Goal: Find specific page/section: Find specific page/section

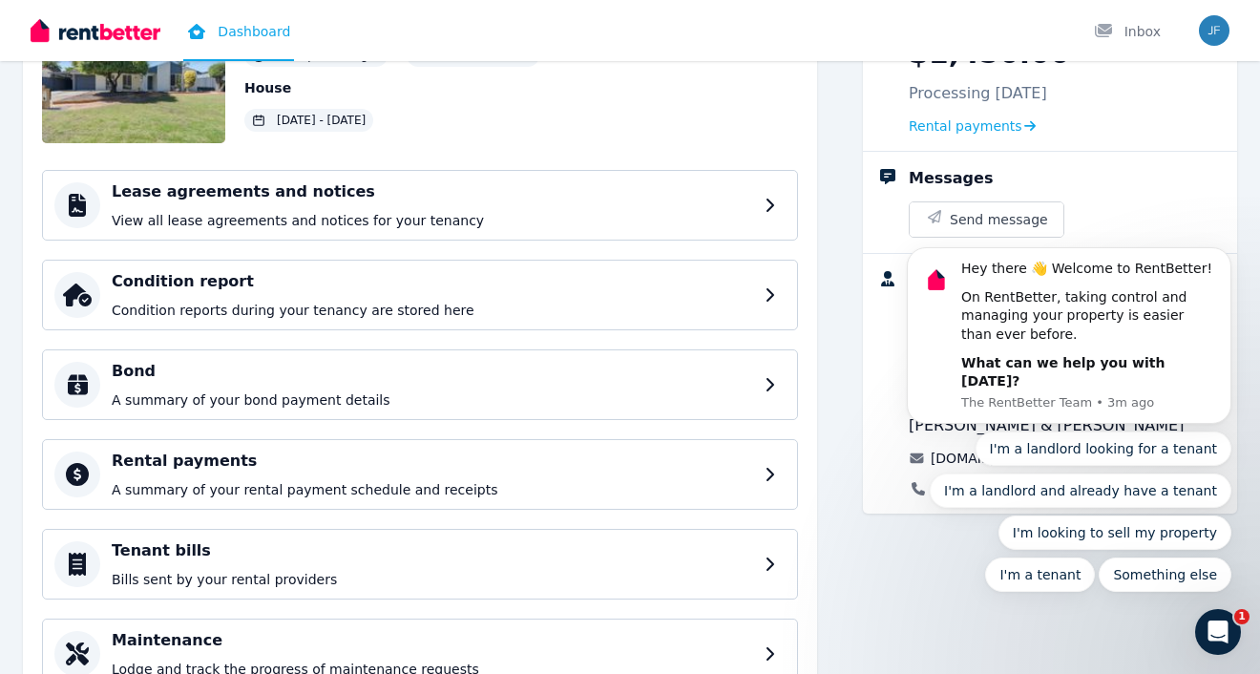
scroll to position [265, 0]
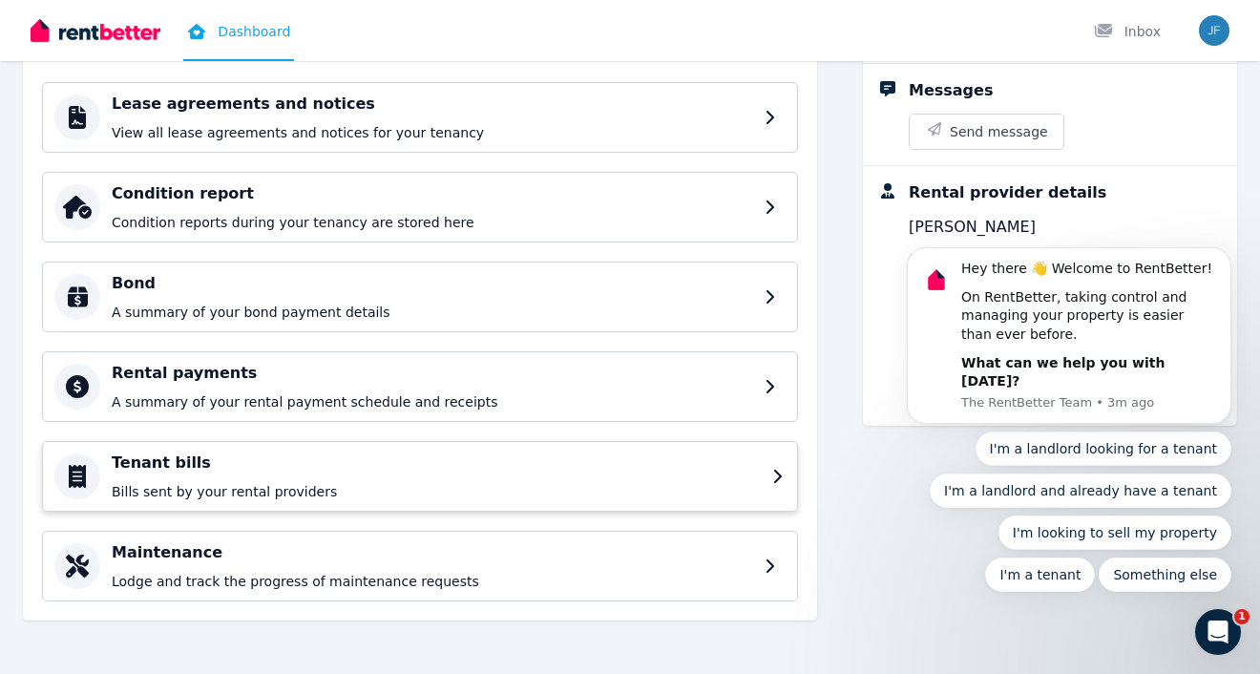
click at [703, 472] on h4 "Tenant bills" at bounding box center [436, 463] width 649 height 23
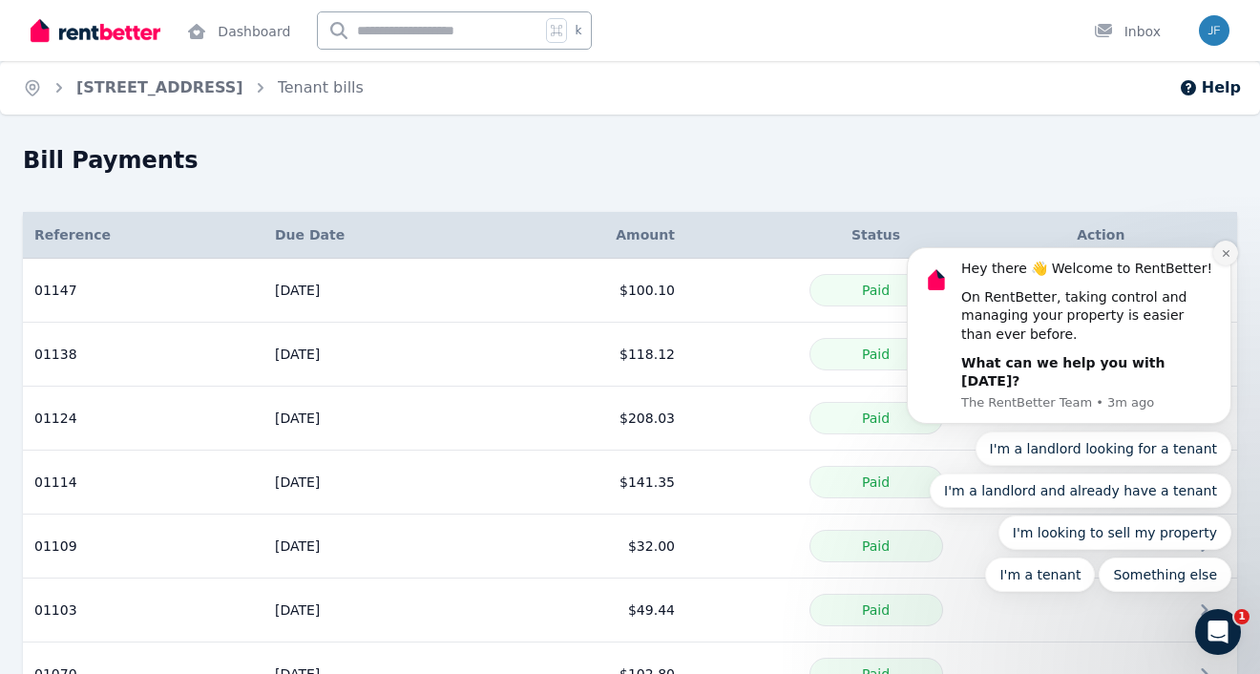
click at [1236, 265] on button "Dismiss notification" at bounding box center [1226, 253] width 25 height 25
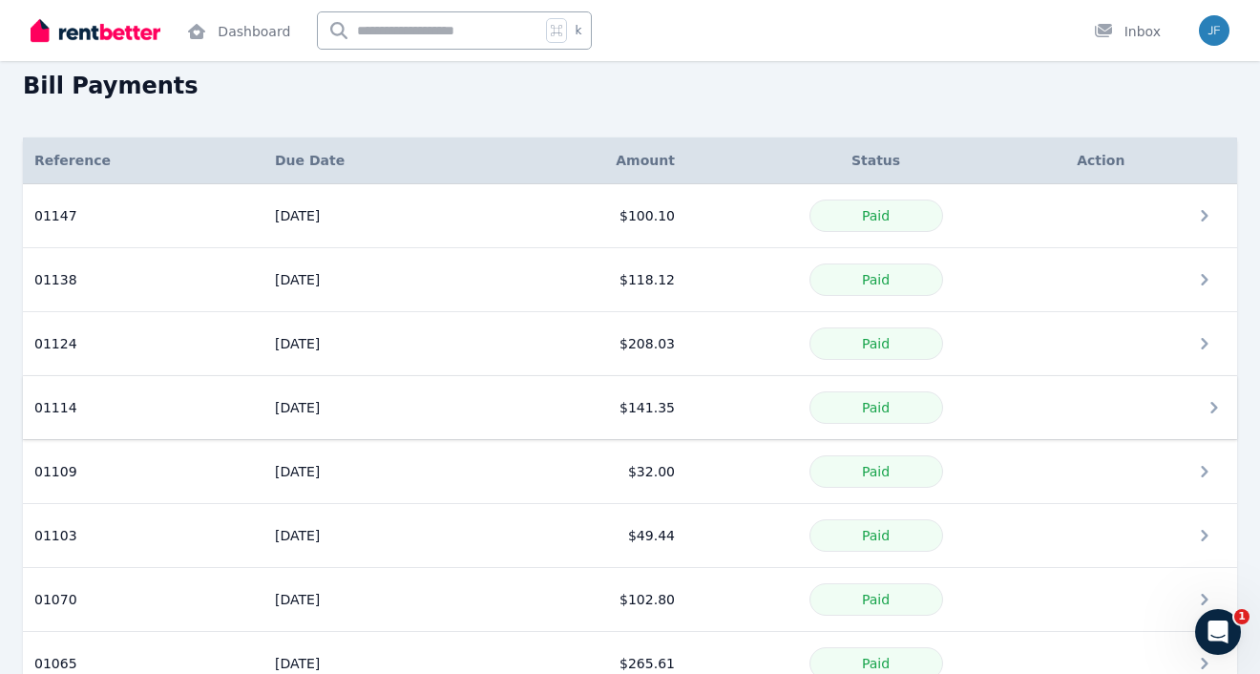
scroll to position [73, 0]
